Goal: Task Accomplishment & Management: Complete application form

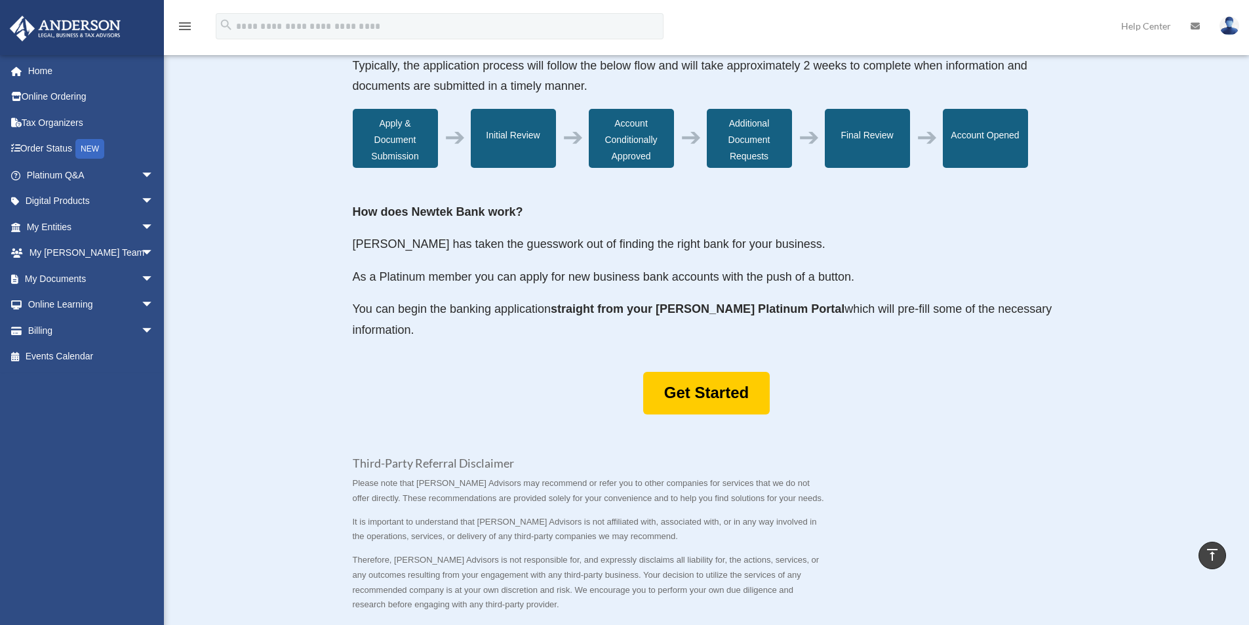
scroll to position [458, 0]
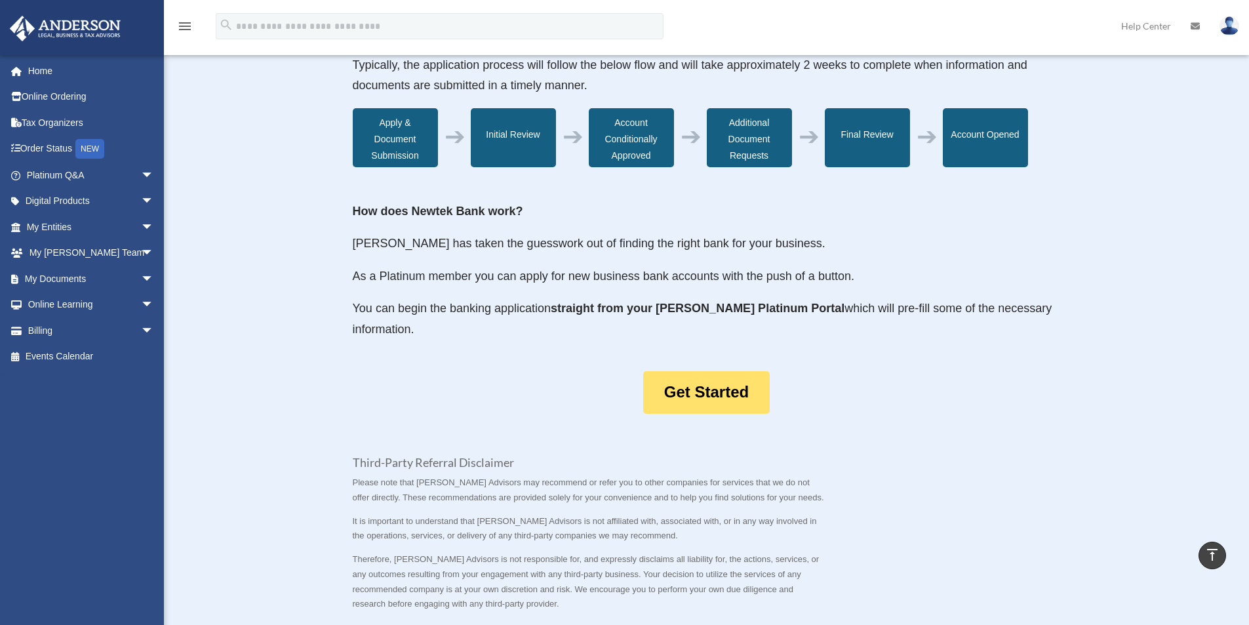
click at [712, 392] on link "Get Started" at bounding box center [706, 392] width 127 height 43
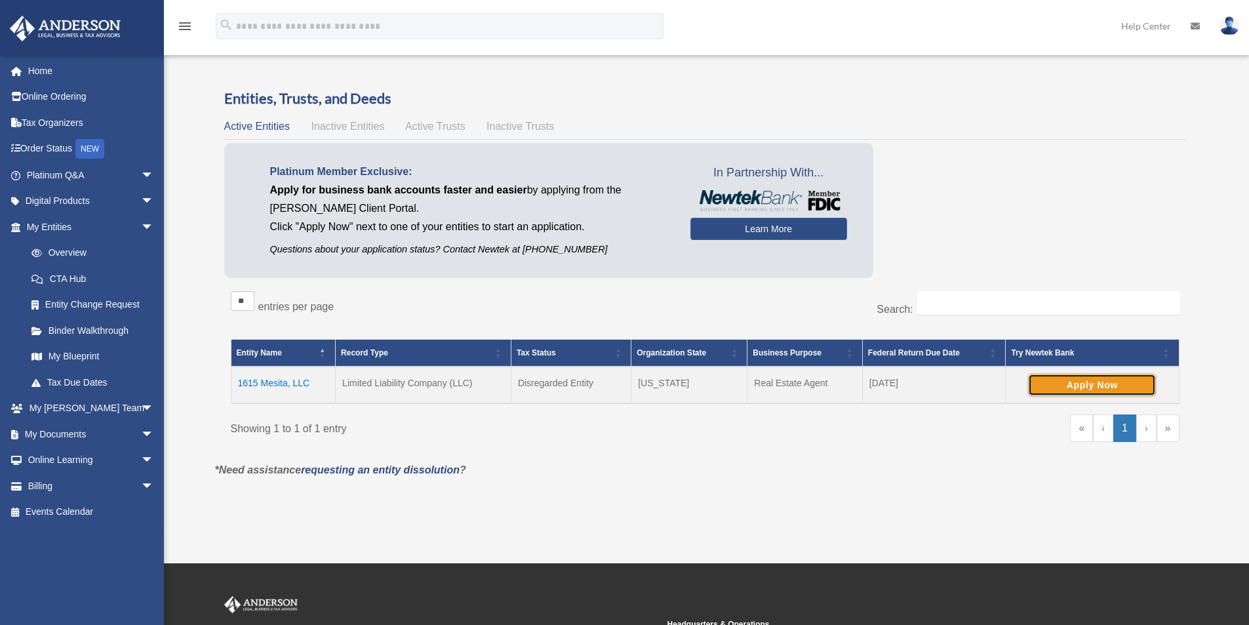
click at [1085, 386] on button "Apply Now" at bounding box center [1092, 385] width 128 height 22
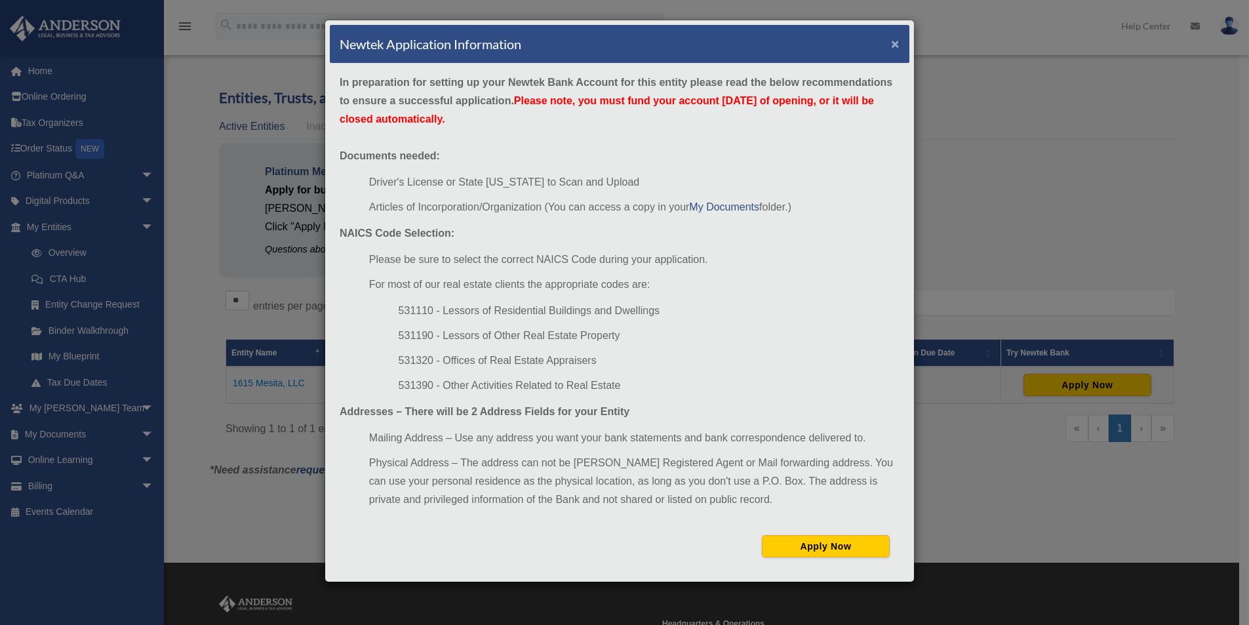
click at [895, 45] on button "×" at bounding box center [895, 44] width 9 height 14
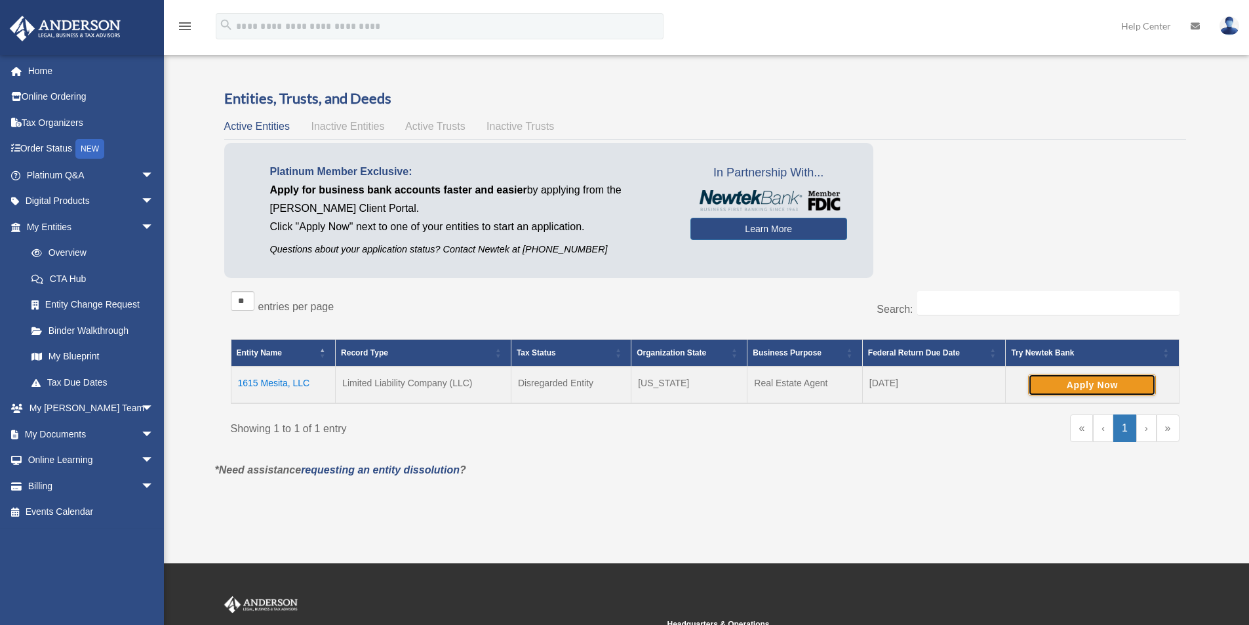
click at [1073, 383] on button "Apply Now" at bounding box center [1092, 385] width 128 height 22
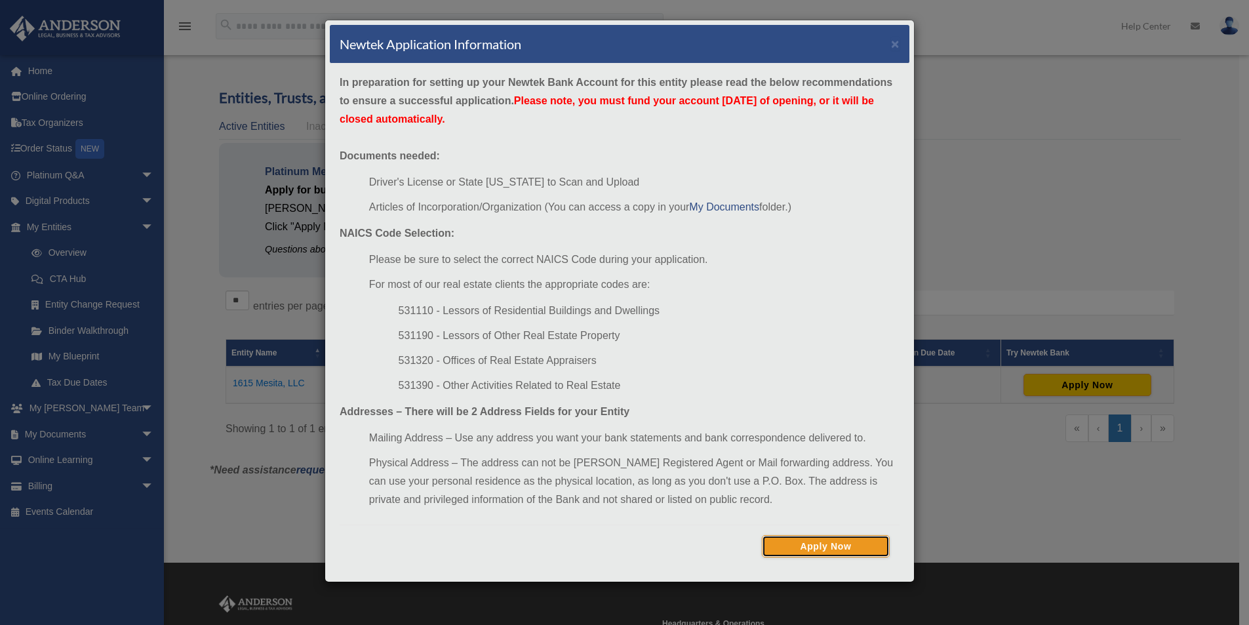
click at [820, 541] on button "Apply Now" at bounding box center [826, 546] width 128 height 22
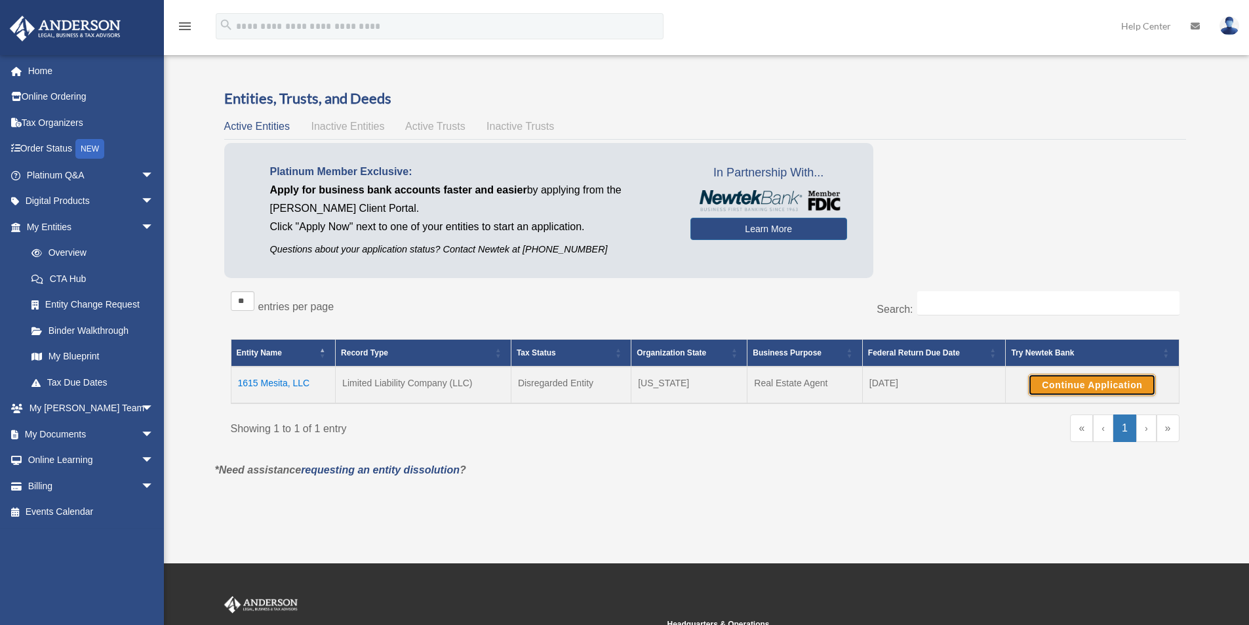
click at [1060, 384] on button "Continue Application" at bounding box center [1092, 385] width 128 height 22
click at [1070, 386] on button "Continue Application" at bounding box center [1092, 385] width 128 height 22
click at [141, 458] on span "arrow_drop_down" at bounding box center [154, 460] width 26 height 27
click at [89, 512] on link "Video Training" at bounding box center [95, 512] width 155 height 26
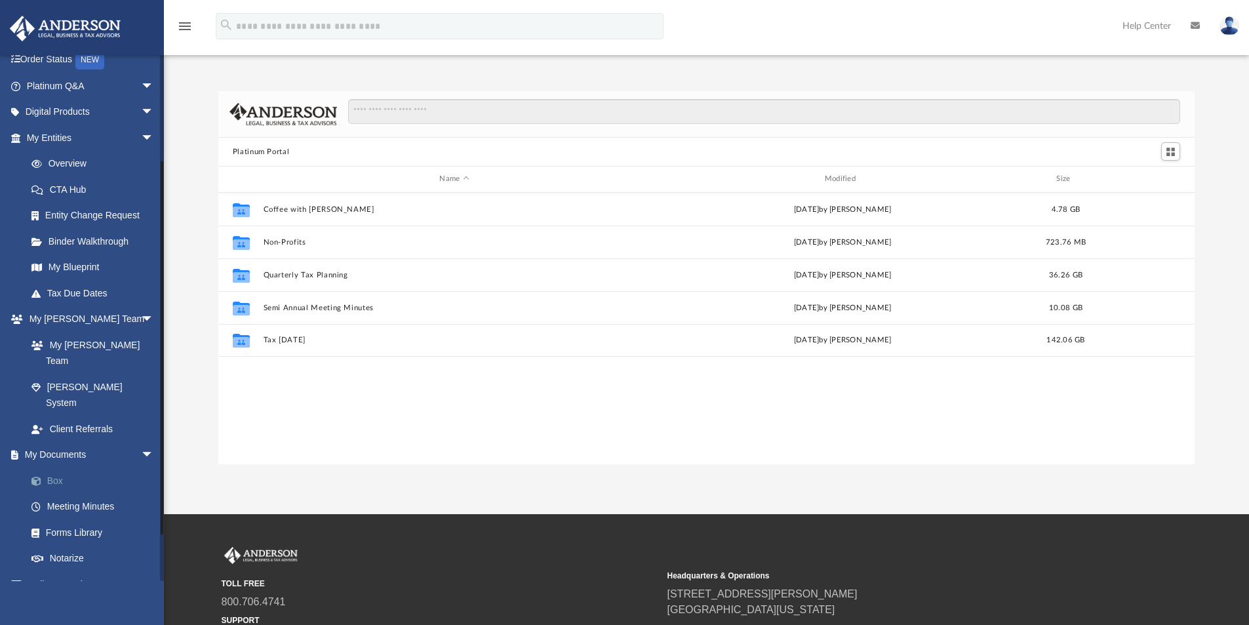
scroll to position [206, 0]
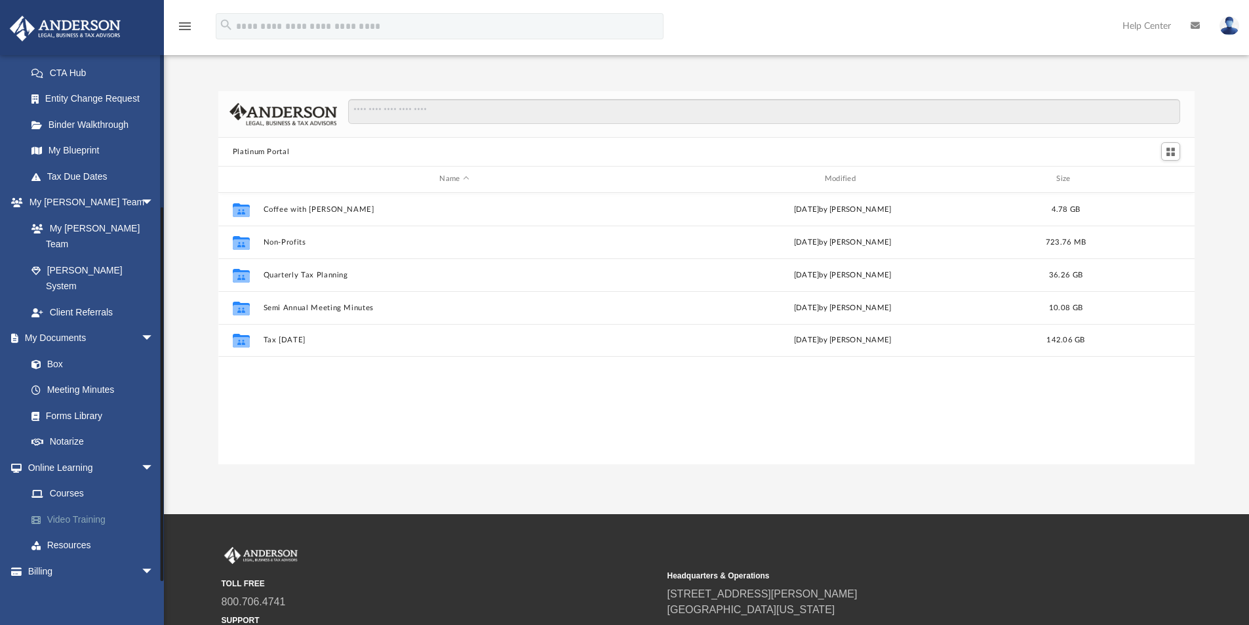
click at [102, 506] on link "Video Training" at bounding box center [95, 519] width 155 height 26
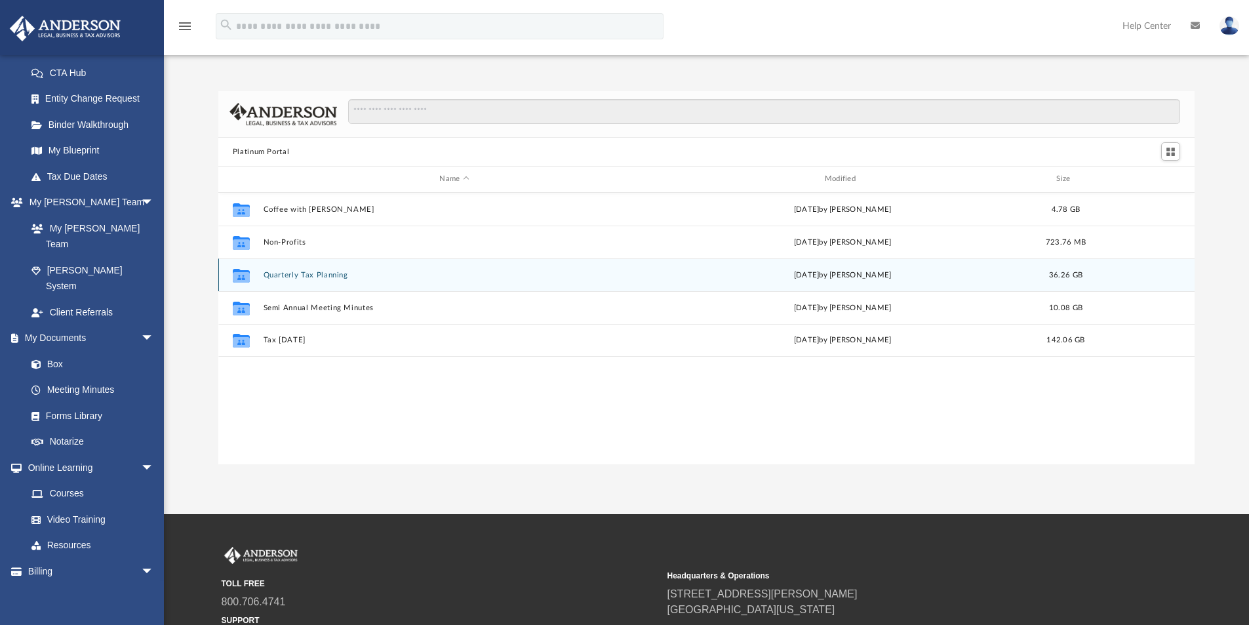
click at [301, 273] on button "Quarterly Tax Planning" at bounding box center [454, 275] width 382 height 9
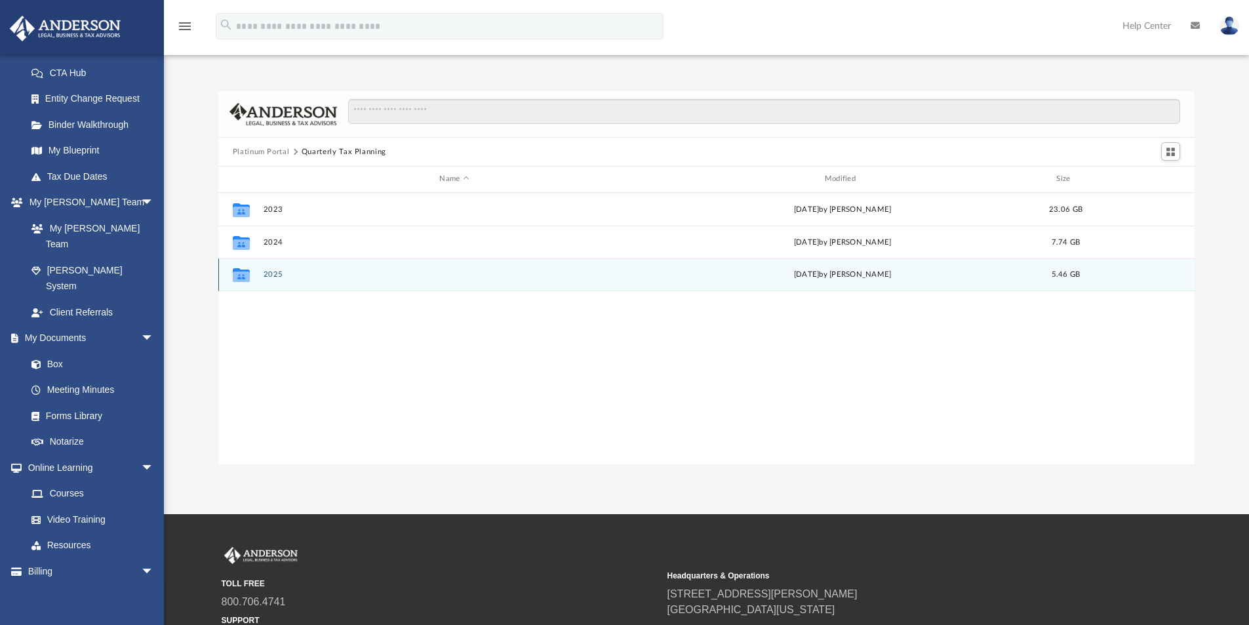
click at [300, 277] on button "2025" at bounding box center [454, 274] width 382 height 9
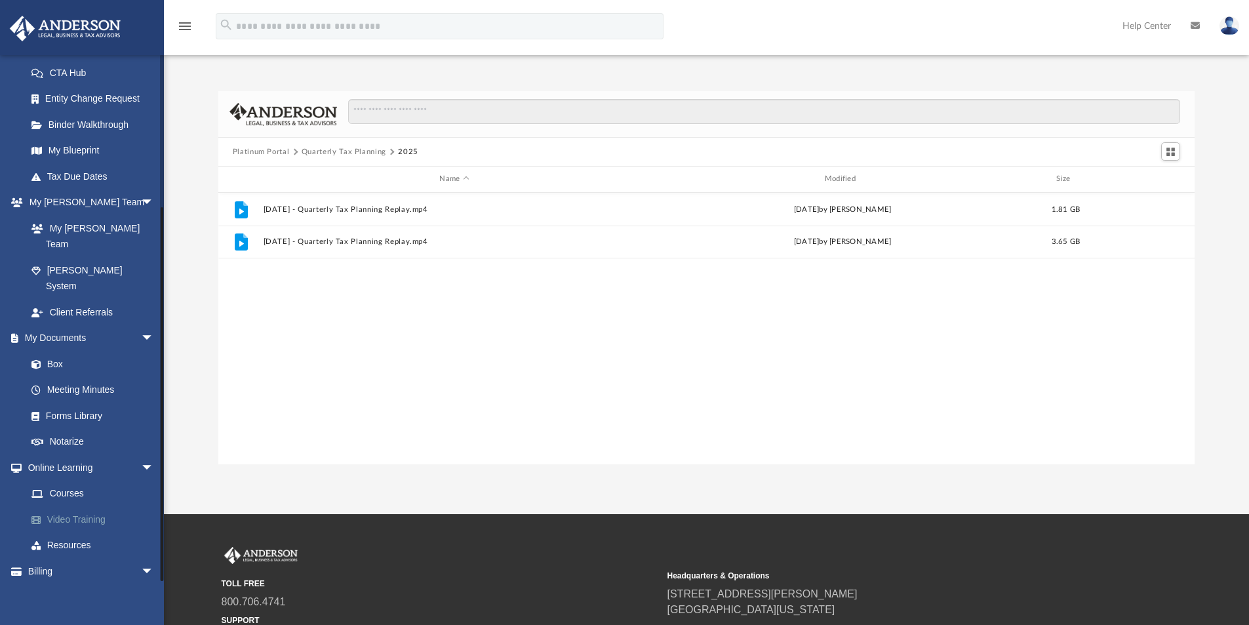
click at [102, 506] on link "Video Training" at bounding box center [95, 519] width 155 height 26
click at [70, 533] on link "Resources" at bounding box center [95, 546] width 155 height 26
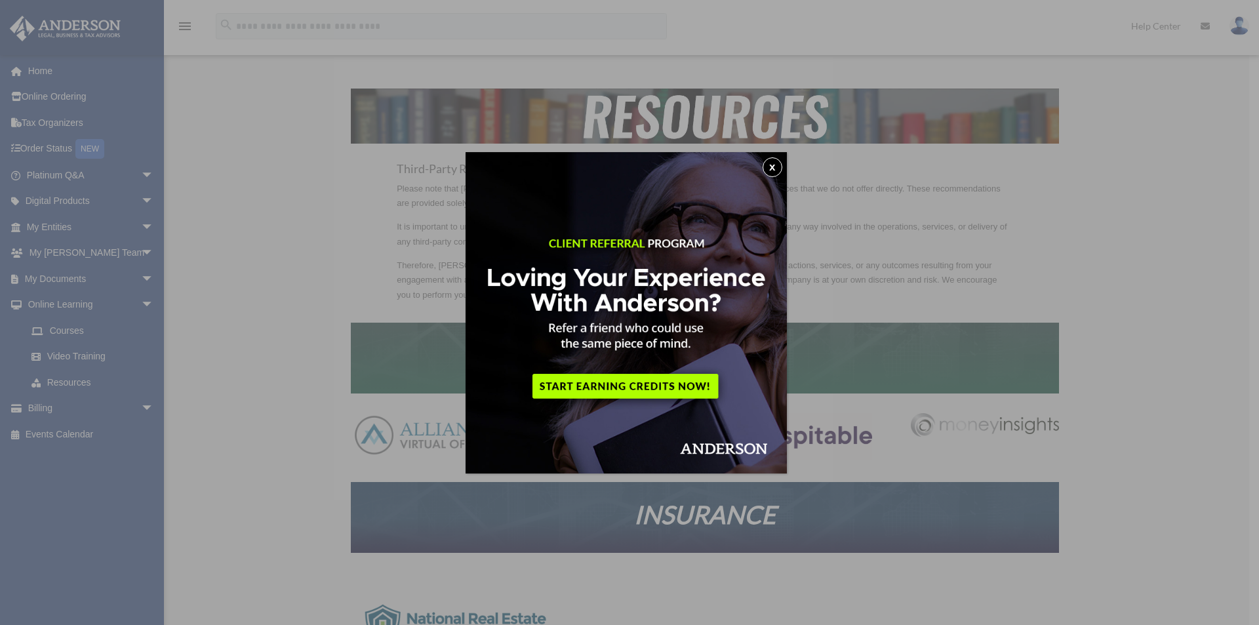
click at [775, 172] on button "x" at bounding box center [773, 167] width 20 height 20
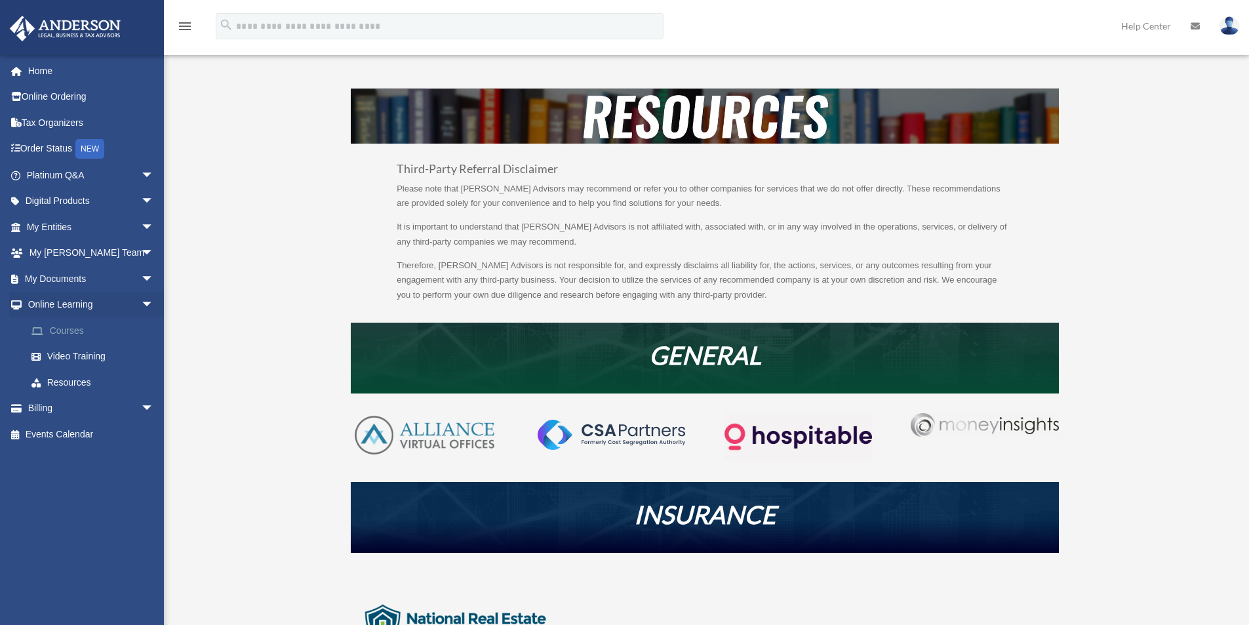
click at [75, 334] on link "Courses" at bounding box center [95, 330] width 155 height 26
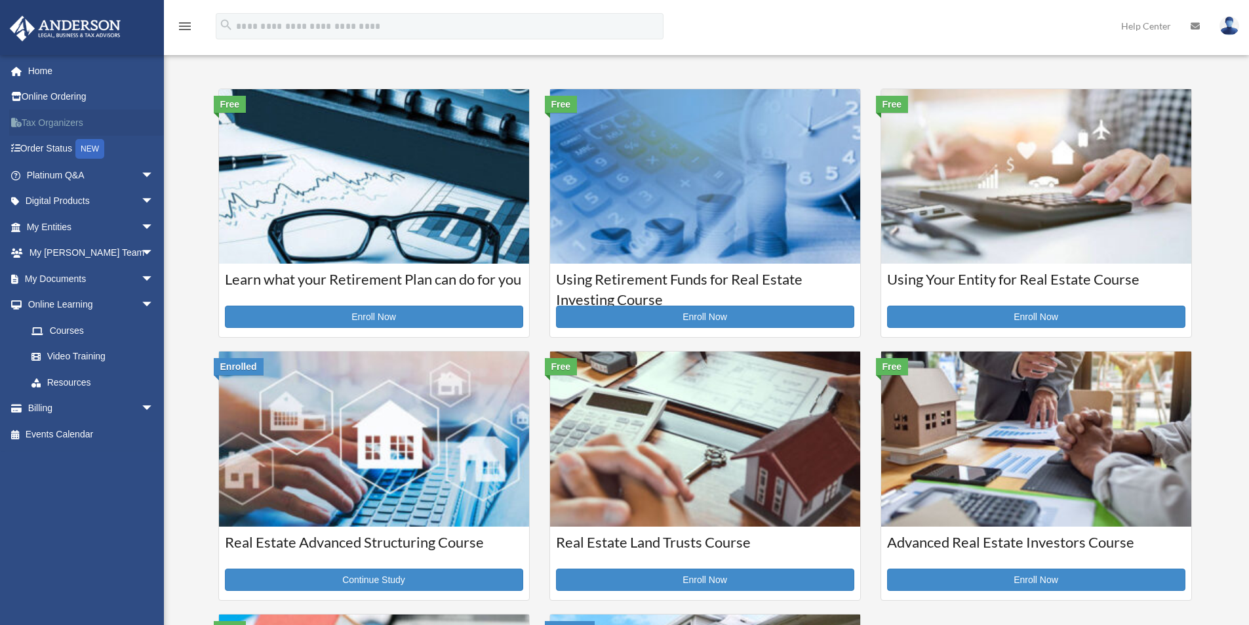
click at [63, 128] on link "Tax Organizers" at bounding box center [91, 123] width 165 height 26
click at [141, 176] on span "arrow_drop_down" at bounding box center [154, 175] width 26 height 27
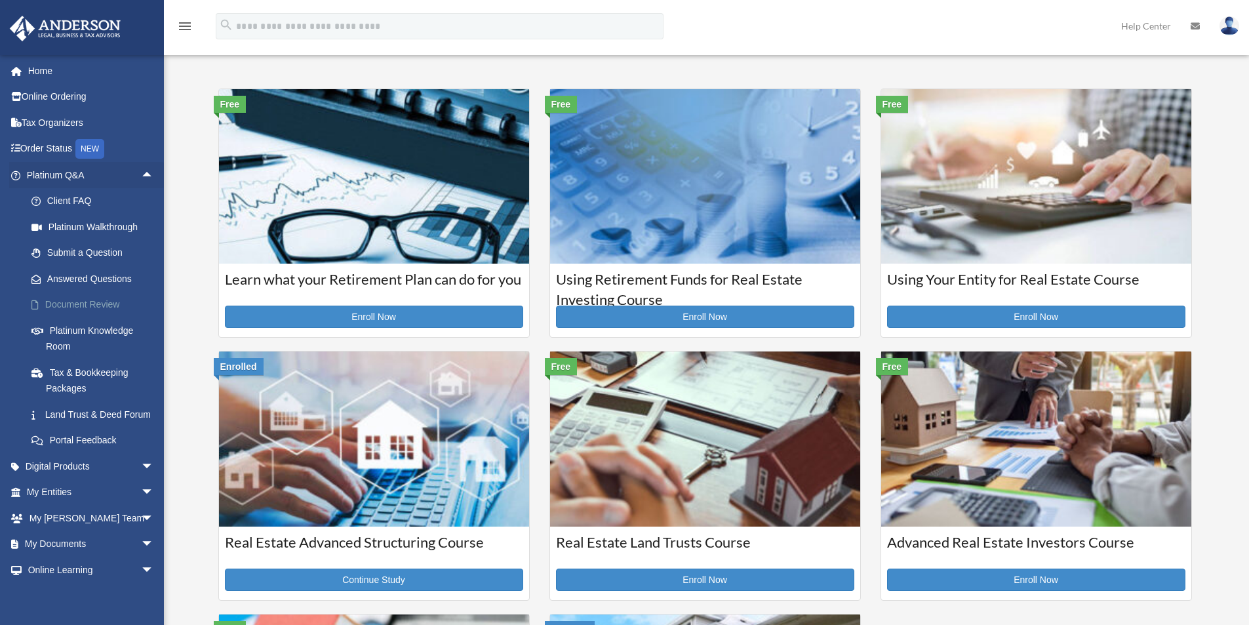
click at [94, 306] on link "Document Review" at bounding box center [95, 305] width 155 height 26
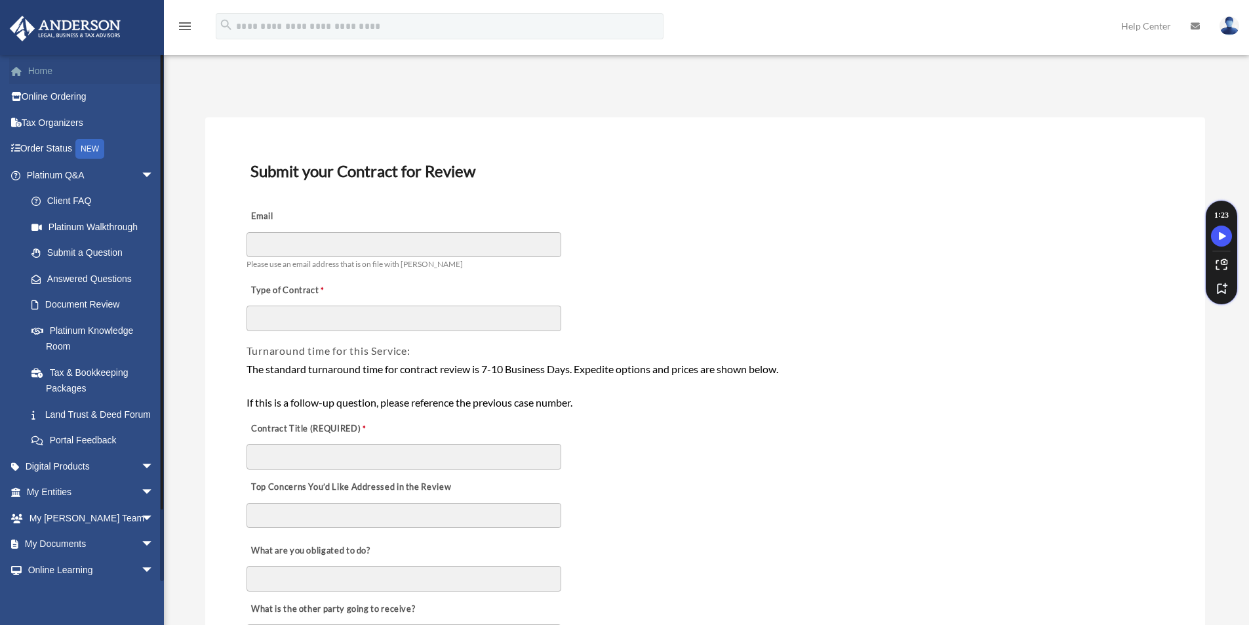
click at [49, 76] on link "Home" at bounding box center [91, 71] width 165 height 26
click at [41, 70] on link "Home" at bounding box center [91, 71] width 165 height 26
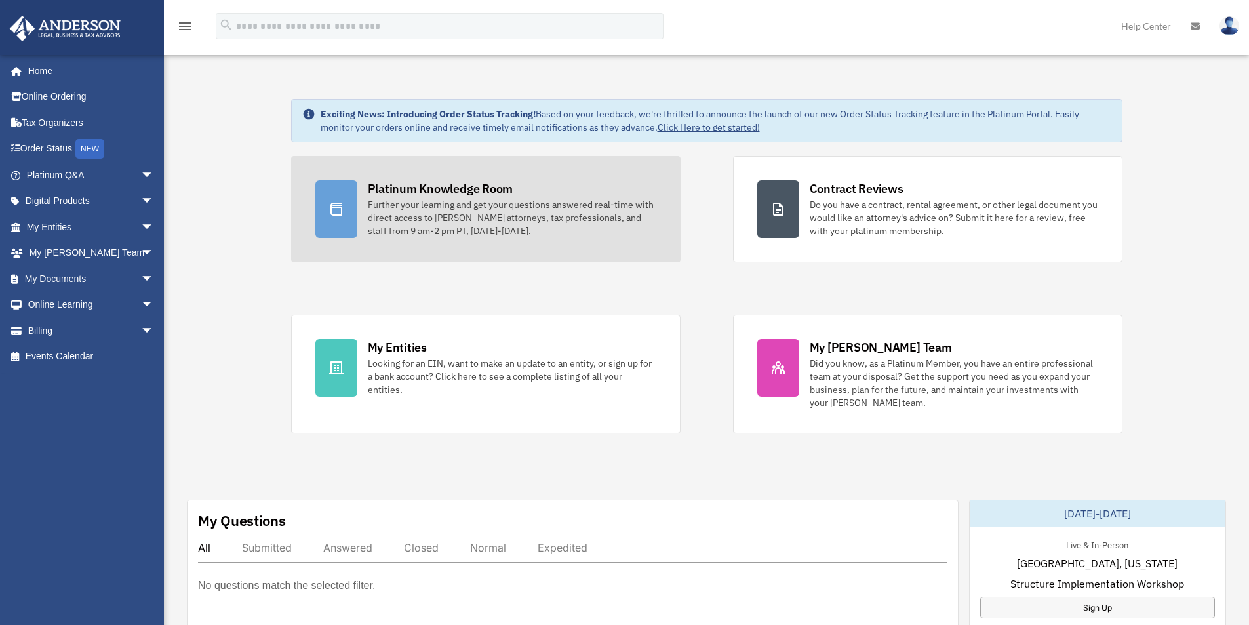
click at [426, 193] on div "Platinum Knowledge Room" at bounding box center [441, 188] width 146 height 16
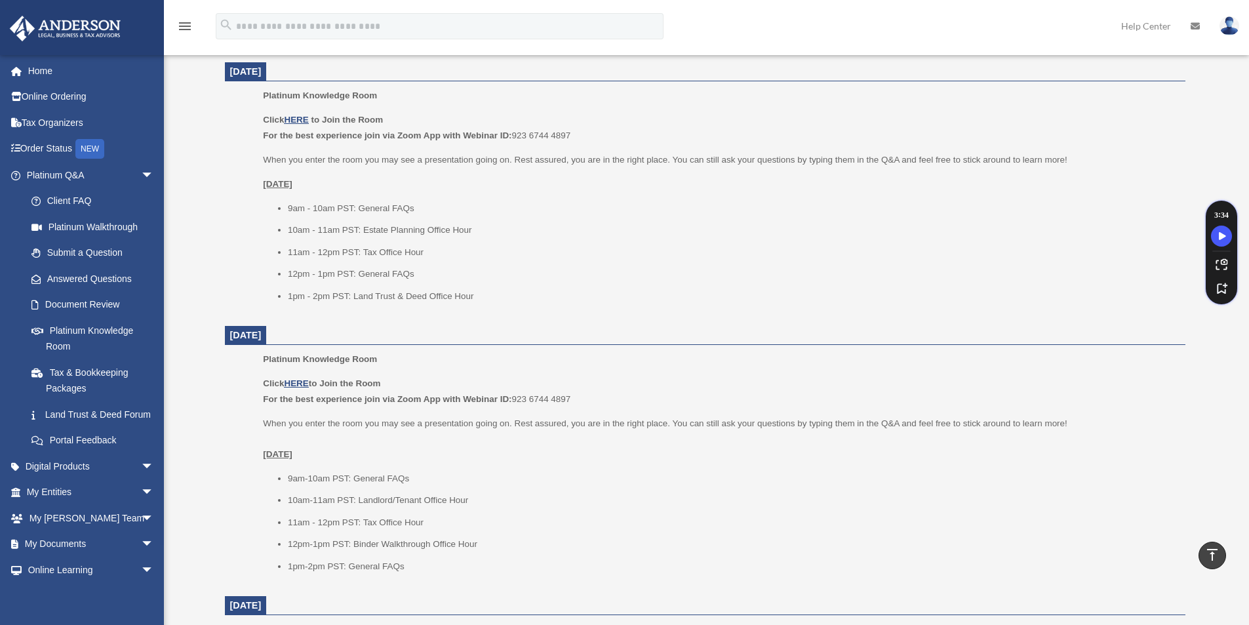
scroll to position [1048, 0]
